Goal: Check status: Check status

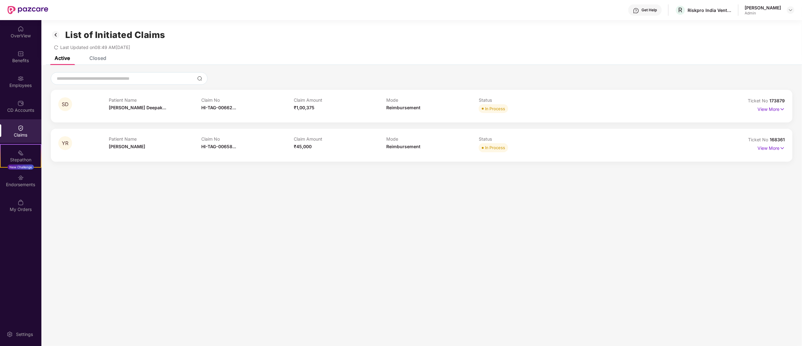
click at [29, 130] on div "Claims" at bounding box center [20, 131] width 41 height 24
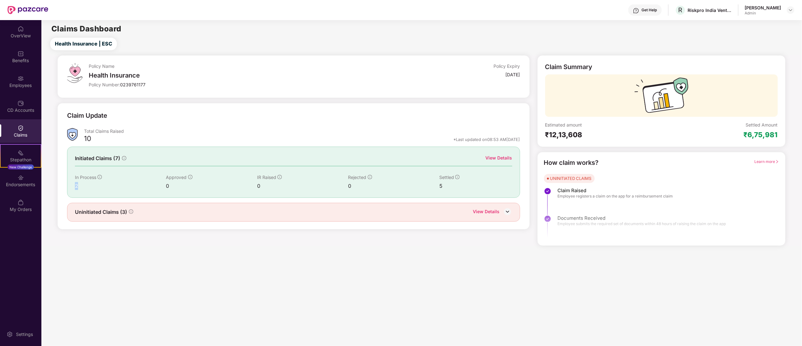
drag, startPoint x: 82, startPoint y: 184, endPoint x: 63, endPoint y: 188, distance: 19.4
click at [63, 188] on div "Claim Update Total Claims Raised 10 *Last updated on 08:53 AM[DATE] Initiated C…" at bounding box center [293, 166] width 473 height 126
click at [500, 156] on div "View Details" at bounding box center [499, 157] width 27 height 7
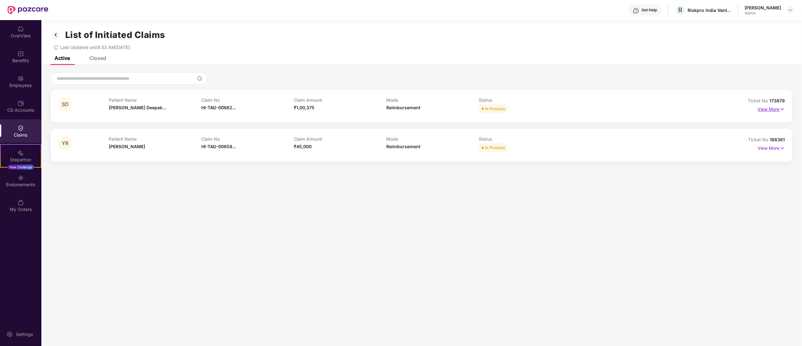
click at [780, 109] on img at bounding box center [782, 109] width 5 height 7
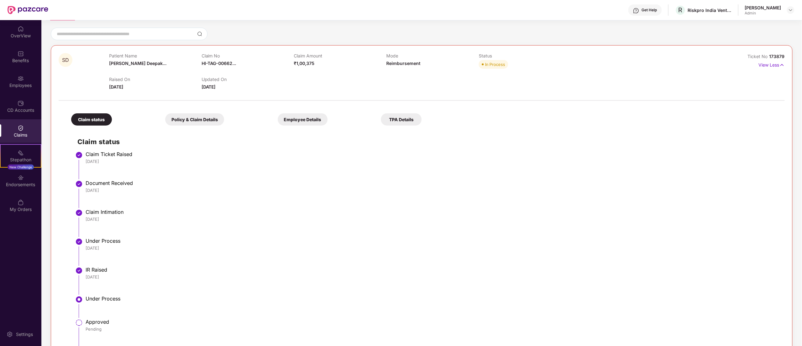
scroll to position [63, 0]
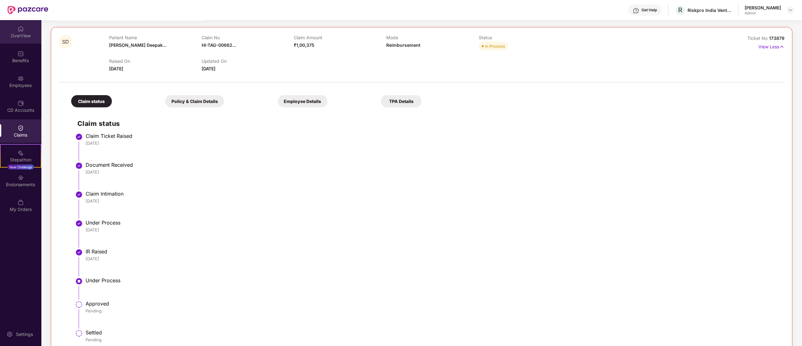
click at [21, 36] on div "OverView" at bounding box center [20, 36] width 41 height 6
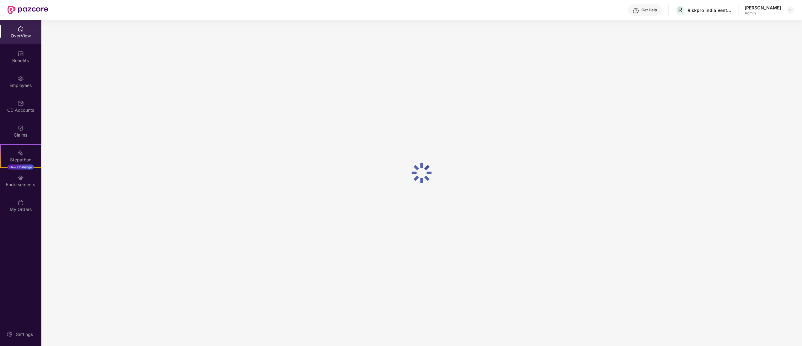
scroll to position [20, 0]
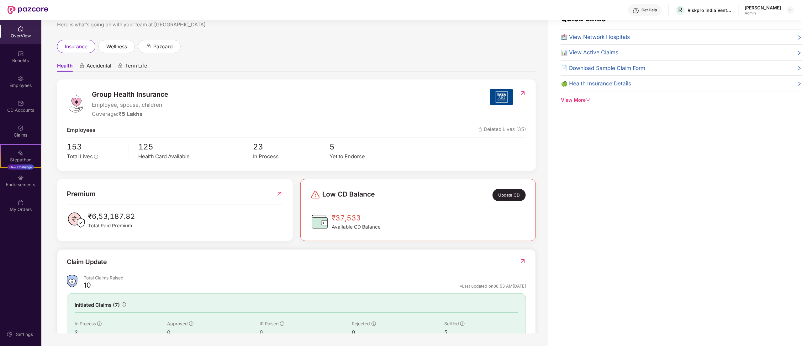
click at [474, 48] on div "insurance wellness pazcard" at bounding box center [296, 46] width 479 height 13
click at [377, 37] on div "Welcome back, [PERSON_NAME]! Here is what’s going on with your team at Pazcare …" at bounding box center [294, 166] width 507 height 333
click at [275, 52] on div "insurance wellness pazcard" at bounding box center [296, 46] width 479 height 13
click at [13, 138] on div "Claims" at bounding box center [20, 135] width 41 height 6
